Goal: Transaction & Acquisition: Purchase product/service

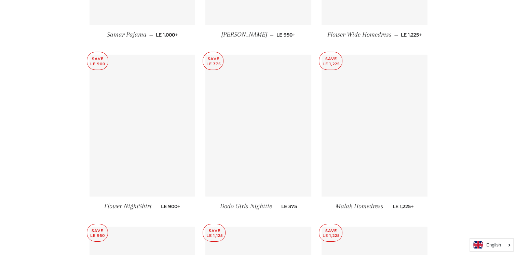
scroll to position [2187, 0]
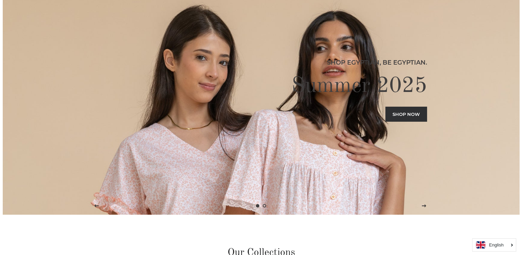
scroll to position [0, 0]
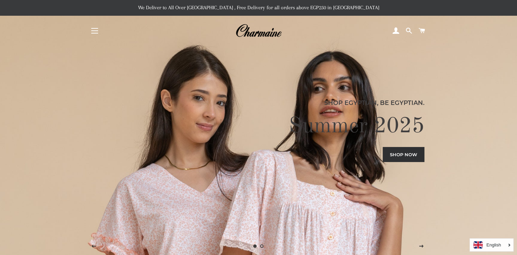
click at [96, 29] on button "Site navigation" at bounding box center [94, 30] width 17 height 17
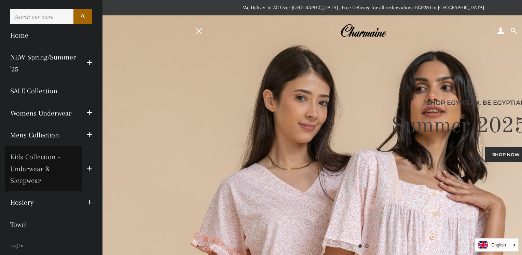
click at [46, 157] on link "Kids Collection - Underwear & Sleepwear" at bounding box center [43, 168] width 77 height 45
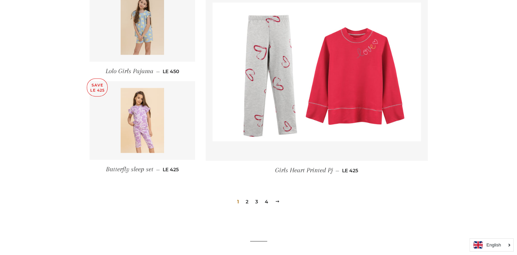
scroll to position [984, 0]
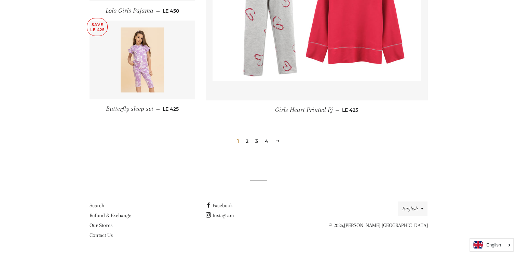
click at [249, 139] on link "2" at bounding box center [247, 141] width 8 height 10
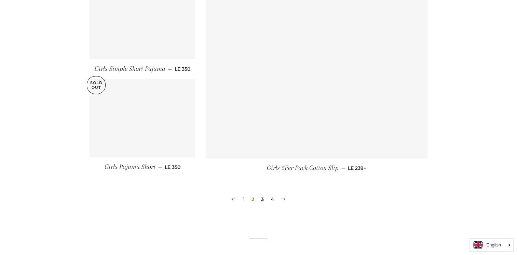
scroll to position [923, 0]
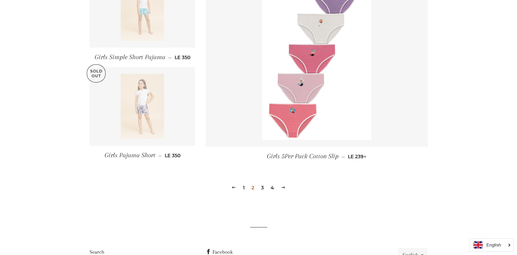
click at [356, 154] on span "Regular price LE 239 +" at bounding box center [357, 156] width 19 height 6
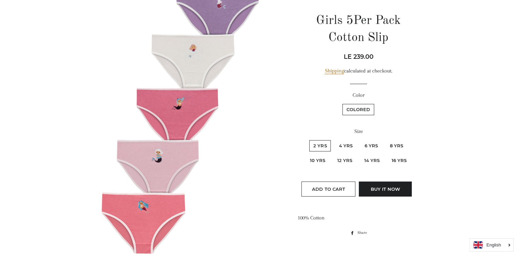
scroll to position [40, 0]
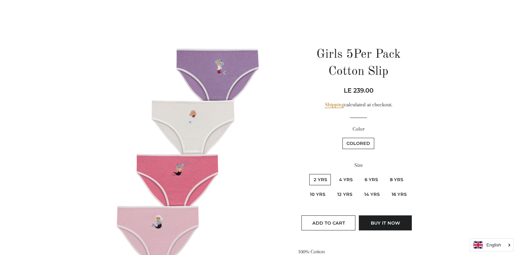
click at [350, 178] on label "4 Yrs" at bounding box center [346, 179] width 22 height 11
click at [334, 173] on Yrs "4 Yrs" at bounding box center [334, 173] width 0 height 0
radio Yrs "true"
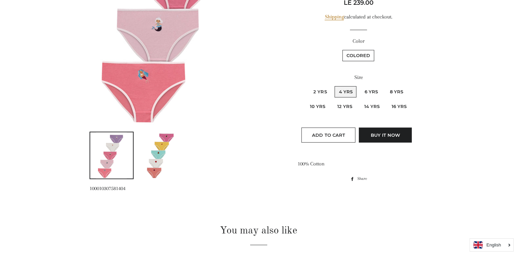
scroll to position [232, 0]
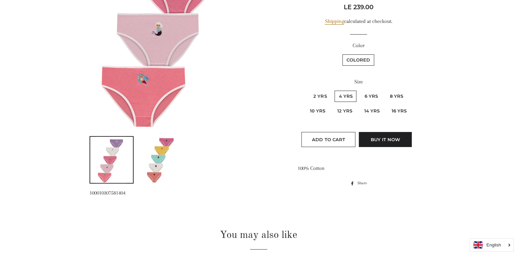
click at [399, 108] on label "16 Yrs" at bounding box center [399, 110] width 23 height 11
click at [387, 105] on Yrs "16 Yrs" at bounding box center [386, 104] width 0 height 0
radio Yrs "true"
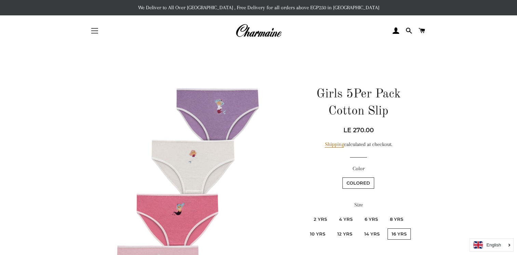
click at [96, 31] on span "button" at bounding box center [94, 30] width 7 height 1
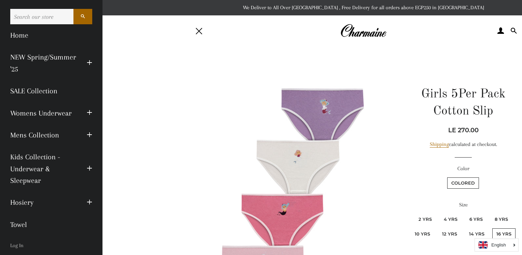
click at [54, 17] on input "Search our store" at bounding box center [41, 16] width 63 height 15
type input "boys underwear"
click at [73, 9] on button "Search" at bounding box center [82, 16] width 19 height 15
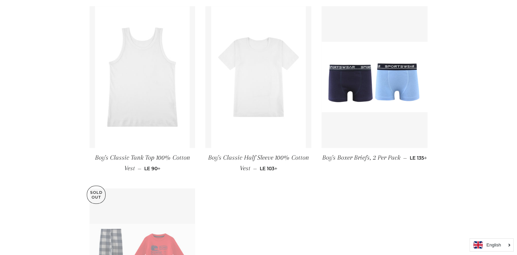
scroll to position [308, 0]
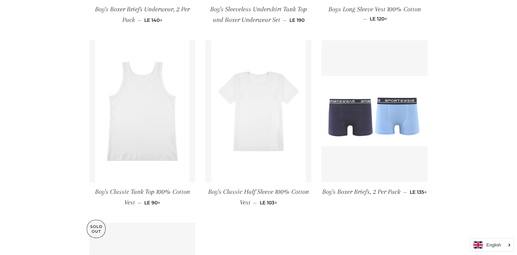
click at [376, 117] on img at bounding box center [375, 111] width 106 height 71
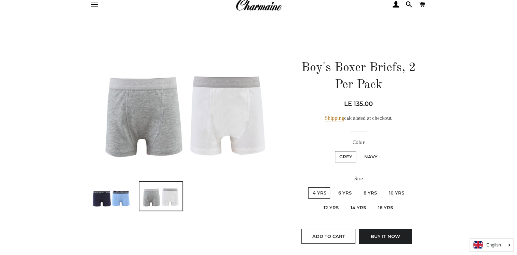
scroll to position [68, 0]
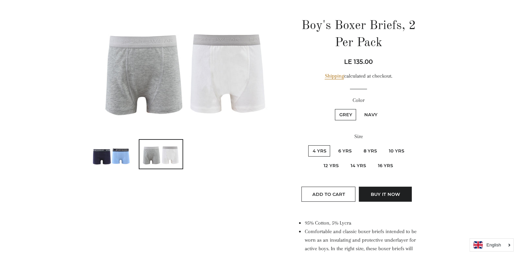
click at [370, 114] on label "Navy" at bounding box center [371, 114] width 22 height 11
click at [359, 108] on input "Navy" at bounding box center [359, 108] width 0 height 0
radio input "true"
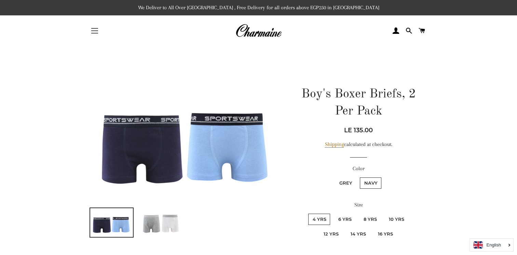
click at [91, 30] on button "Site navigation" at bounding box center [94, 30] width 17 height 17
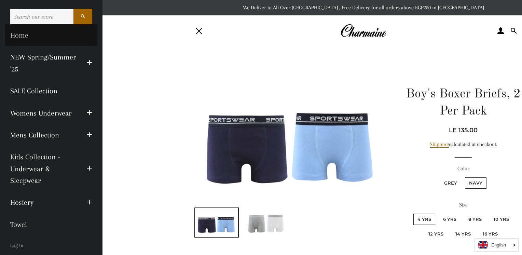
click at [20, 34] on link "Home" at bounding box center [51, 35] width 92 height 22
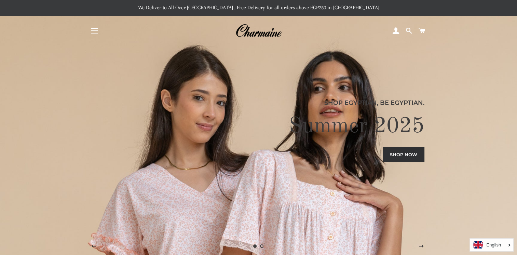
click at [93, 33] on span "button" at bounding box center [94, 33] width 7 height 1
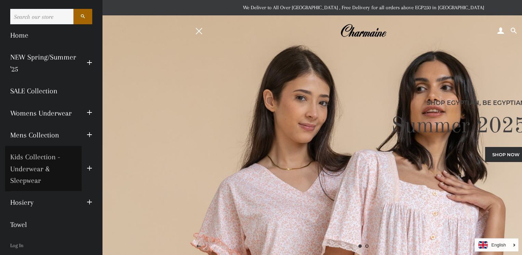
click at [32, 160] on link "Kids Collection - Underwear & Sleepwear" at bounding box center [43, 168] width 77 height 45
